Goal: Information Seeking & Learning: Learn about a topic

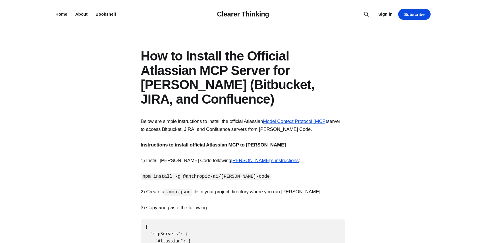
click at [104, 99] on header "How to Install the Official Atlassian MCP Server for [PERSON_NAME] (Bitbucket, …" at bounding box center [243, 77] width 486 height 57
click at [239, 9] on div "Clearer Thinking Home About Bookshelf Sign in Subscribe" at bounding box center [242, 14] width 375 height 28
click at [239, 13] on link "Clearer Thinking" at bounding box center [243, 14] width 52 height 8
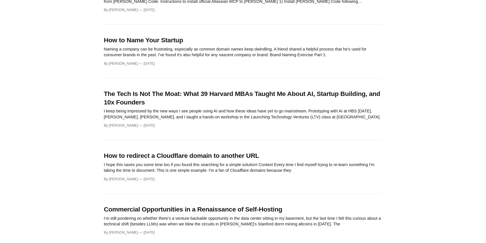
scroll to position [98, 0]
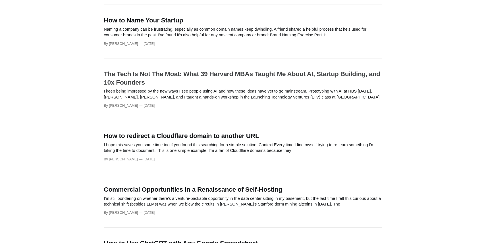
click at [215, 79] on h3 "The Tech Is Not The Moat: What 39 Harvard MBAs Taught Me About AI, Startup Buil…" at bounding box center [243, 78] width 278 height 17
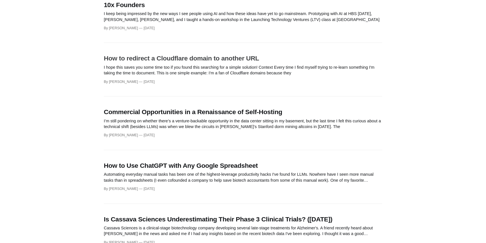
scroll to position [196, 0]
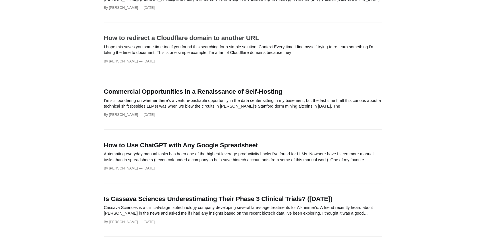
click at [214, 41] on h3 "How to redirect a Cloudflare domain to another URL" at bounding box center [243, 38] width 278 height 9
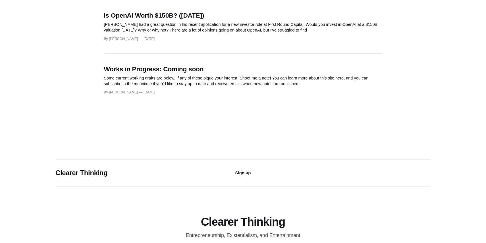
scroll to position [434, 0]
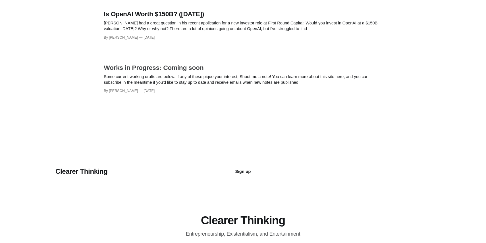
click at [178, 82] on p "Some current working drafts are below. If any of these pique your interest, Sho…" at bounding box center [243, 80] width 278 height 12
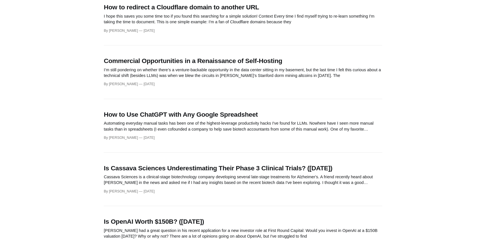
scroll to position [0, 0]
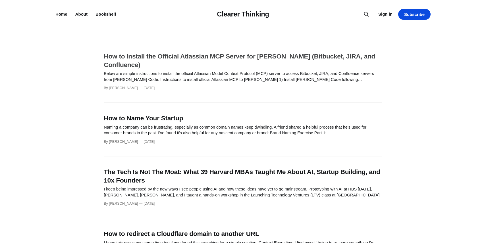
click at [136, 74] on p "Below are simple instructions to install the official Atlassian Model Context P…" at bounding box center [243, 77] width 278 height 12
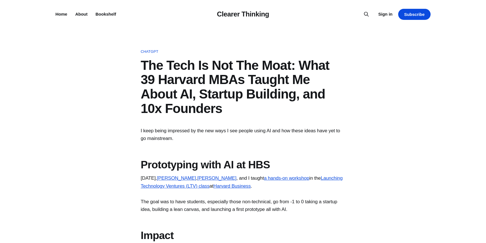
drag, startPoint x: 160, startPoint y: 179, endPoint x: 164, endPoint y: 229, distance: 50.4
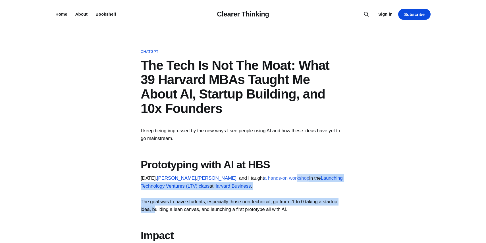
drag, startPoint x: 173, startPoint y: 217, endPoint x: 173, endPoint y: 186, distance: 31.5
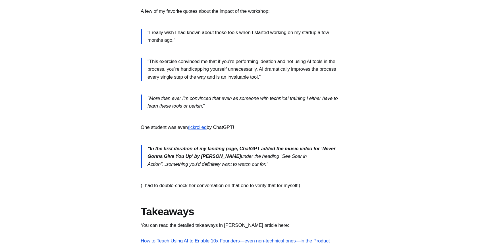
scroll to position [330, 0]
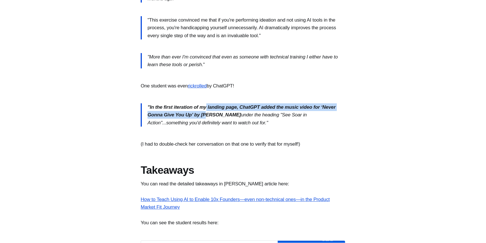
drag, startPoint x: 206, startPoint y: 115, endPoint x: 206, endPoint y: 123, distance: 7.7
click at [206, 118] on strong ""In the first iteration of my landing page, ChatGPT added the music video for ‘…" at bounding box center [241, 111] width 188 height 13
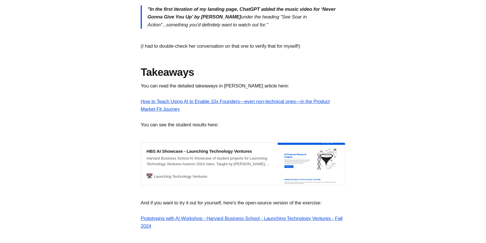
scroll to position [555, 0]
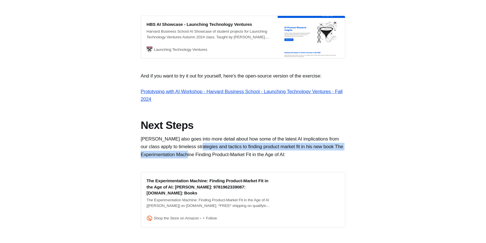
drag, startPoint x: 209, startPoint y: 152, endPoint x: 209, endPoint y: 159, distance: 6.8
click at [209, 158] on p "Professor Bussgang also goes into more detail about how some of the latest AI i…" at bounding box center [243, 146] width 204 height 23
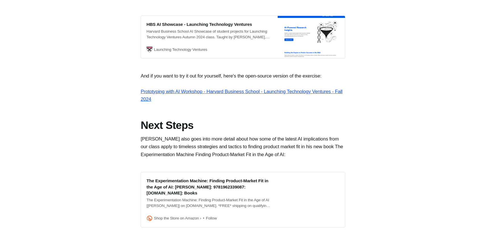
click at [219, 196] on div "The Experimentation Machine: Finding Product-Market Fit in the Age of AI: Bussg…" at bounding box center [210, 187] width 126 height 18
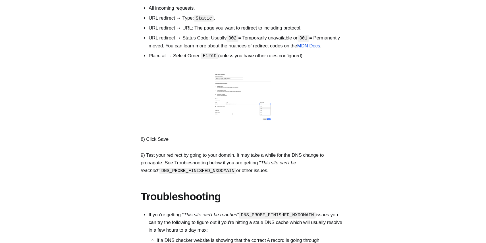
scroll to position [950, 0]
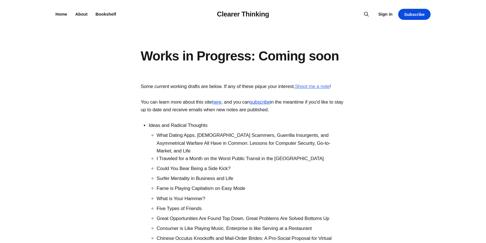
click at [312, 85] on link "Shoot me a note" at bounding box center [312, 86] width 35 height 5
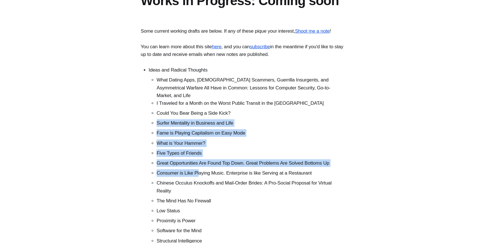
drag, startPoint x: 201, startPoint y: 127, endPoint x: 201, endPoint y: 183, distance: 56.2
click at [201, 183] on ul "I Traveled for a Month on the Worst Public Transit in the US Could You Bear Bei…" at bounding box center [247, 186] width 197 height 175
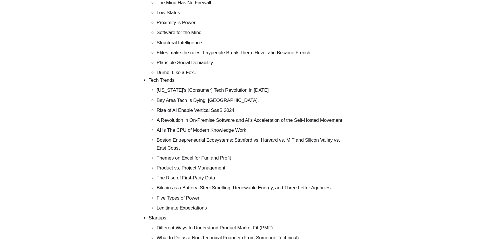
scroll to position [274, 0]
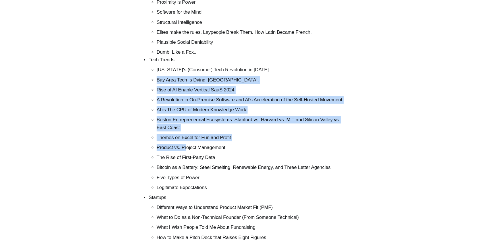
drag, startPoint x: 188, startPoint y: 82, endPoint x: 188, endPoint y: 160, distance: 77.5
click at [188, 160] on ul "New York's (Consumer) Tech Revolution in 2024 Bay Area Tech Is Dying. Long Live…" at bounding box center [247, 128] width 197 height 125
click at [188, 151] on li "Product vs. Project Management" at bounding box center [250, 148] width 189 height 8
drag, startPoint x: 188, startPoint y: 160, endPoint x: 193, endPoint y: 70, distance: 90.2
click at [193, 70] on li "Tech Trends New York's (Consumer) Tech Revolution in 2024 Bay Area Tech Is Dyin…" at bounding box center [247, 123] width 197 height 135
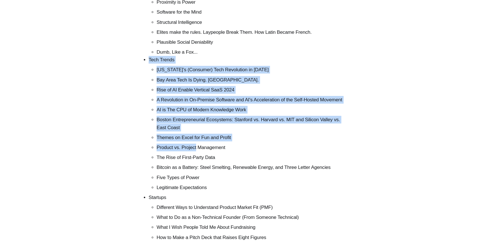
click at [194, 74] on li "New York's (Consumer) Tech Revolution in 2024" at bounding box center [250, 70] width 189 height 8
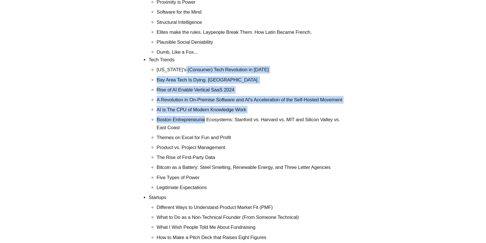
drag, startPoint x: 194, startPoint y: 79, endPoint x: 194, endPoint y: 137, distance: 57.7
click at [194, 137] on ul "New York's (Consumer) Tech Revolution in 2024 Bay Area Tech Is Dying. Long Live…" at bounding box center [247, 128] width 197 height 125
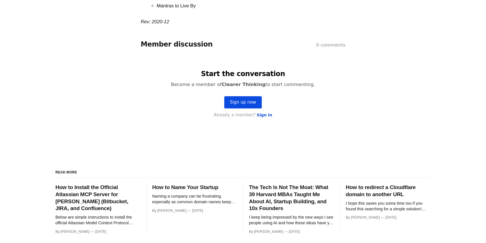
scroll to position [889, 0]
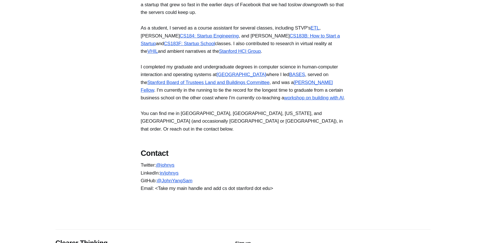
scroll to position [429, 0]
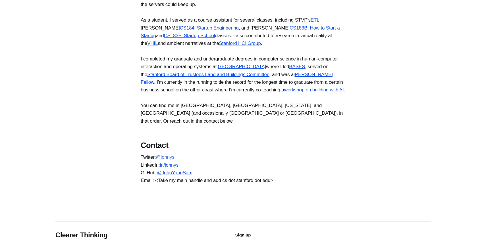
click at [173, 160] on link "@johnys" at bounding box center [165, 157] width 18 height 5
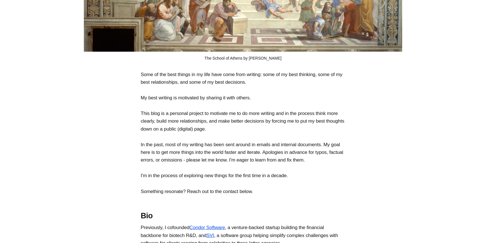
scroll to position [199, 0]
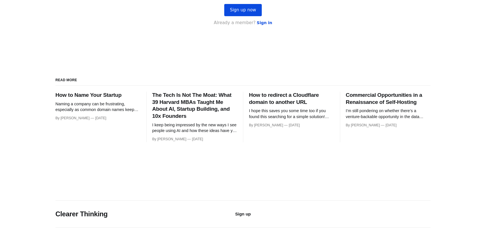
scroll to position [663, 0]
